Goal: Check status

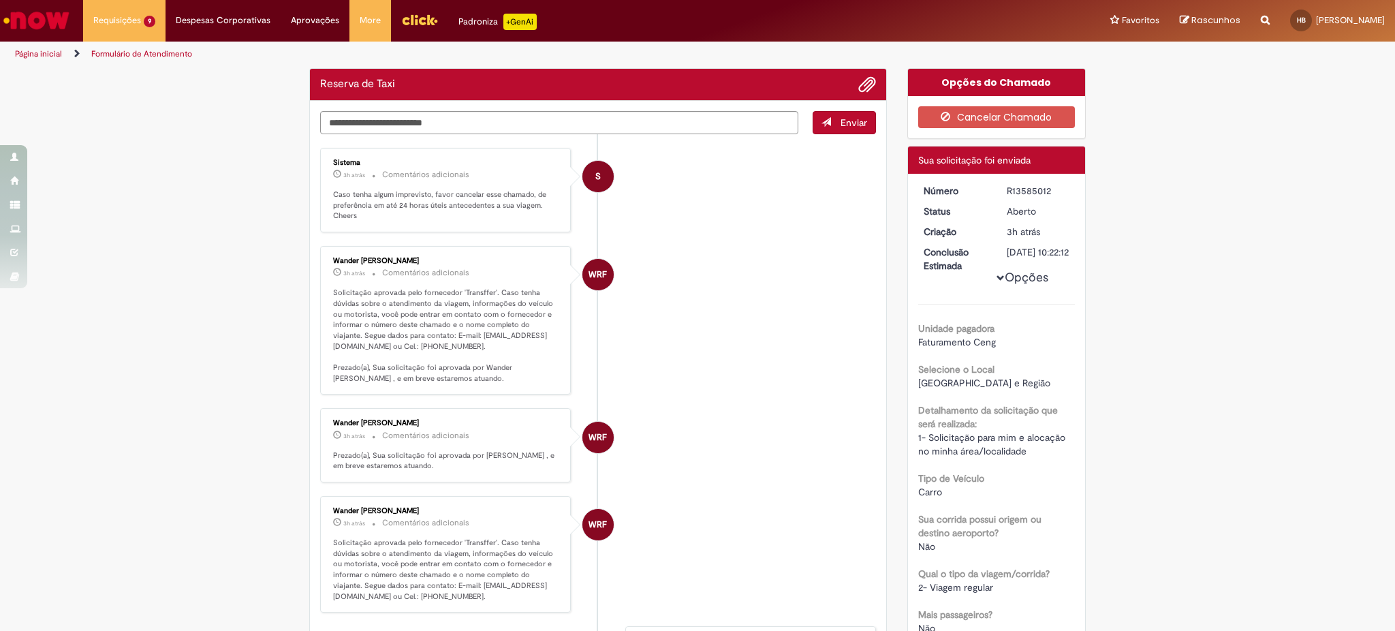
click at [740, 352] on li "WRF Wander Rafael Ferreira 3h atrás 3 horas atrás Comentários adicionais Solici…" at bounding box center [598, 320] width 556 height 148
